Goal: Information Seeking & Learning: Find specific fact

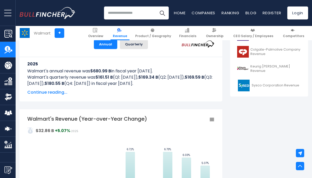
scroll to position [31, 0]
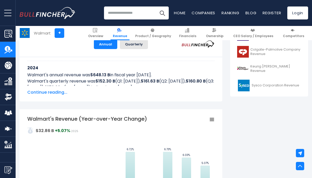
click at [51, 94] on span "Continue reading..." at bounding box center [120, 92] width 187 height 6
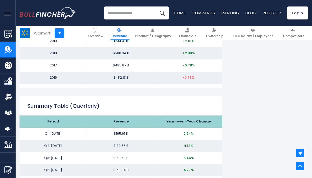
scroll to position [930, 0]
click at [196, 38] on link "Financials" at bounding box center [188, 33] width 22 height 14
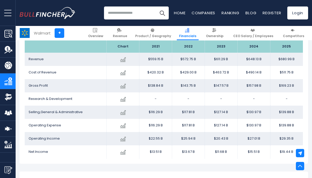
scroll to position [309, 0]
drag, startPoint x: 249, startPoint y: 153, endPoint x: 262, endPoint y: 155, distance: 13.3
click at [262, 155] on td "$15.51 B" at bounding box center [253, 152] width 33 height 13
click at [260, 151] on td "$15.51 B" at bounding box center [253, 152] width 33 height 13
drag, startPoint x: 262, startPoint y: 153, endPoint x: 247, endPoint y: 154, distance: 14.8
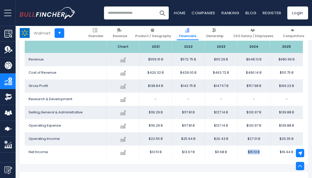
click at [247, 154] on td "$15.51 B" at bounding box center [253, 152] width 33 height 13
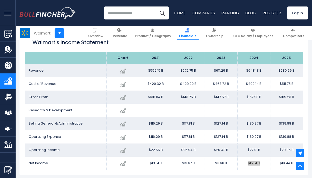
scroll to position [298, 0]
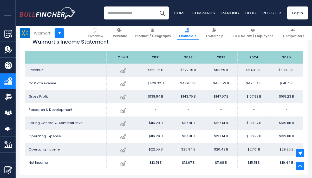
click at [231, 165] on td "$11.68 B" at bounding box center [221, 163] width 33 height 13
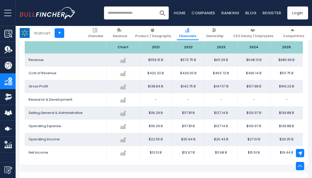
scroll to position [308, 0]
click at [106, 33] on link "Overview" at bounding box center [96, 33] width 20 height 14
click at [97, 32] on img at bounding box center [95, 30] width 4 height 4
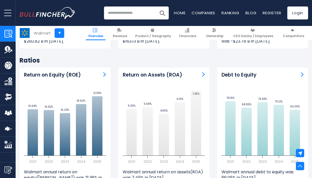
scroll to position [988, 0]
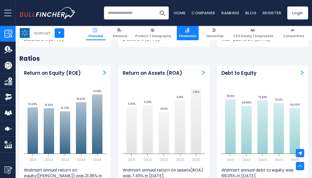
click at [191, 33] on link "Financials" at bounding box center [188, 33] width 22 height 14
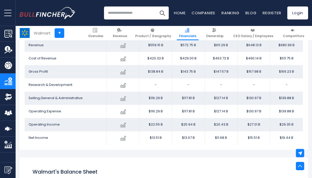
scroll to position [328, 0]
